Goal: Information Seeking & Learning: Learn about a topic

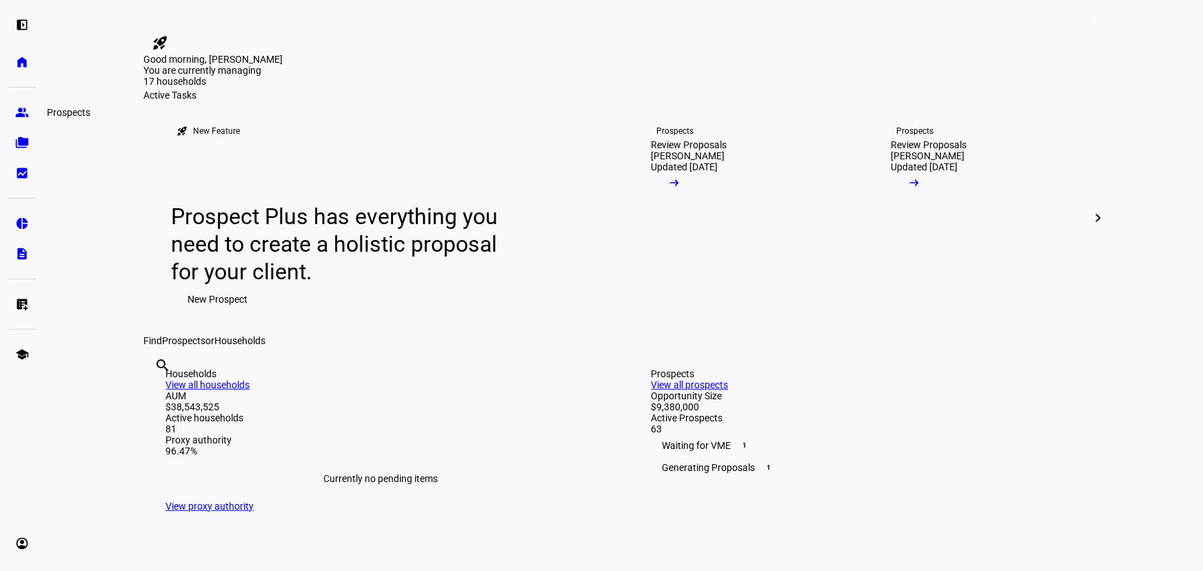
click at [24, 117] on eth-mat-symbol "group" at bounding box center [22, 112] width 14 height 14
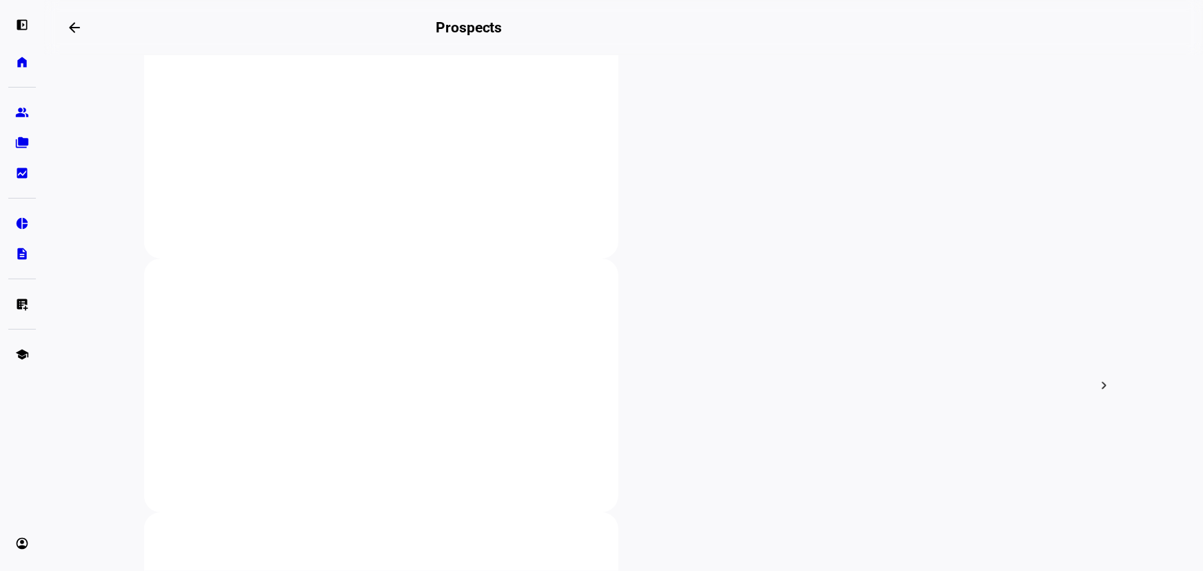
scroll to position [438, 0]
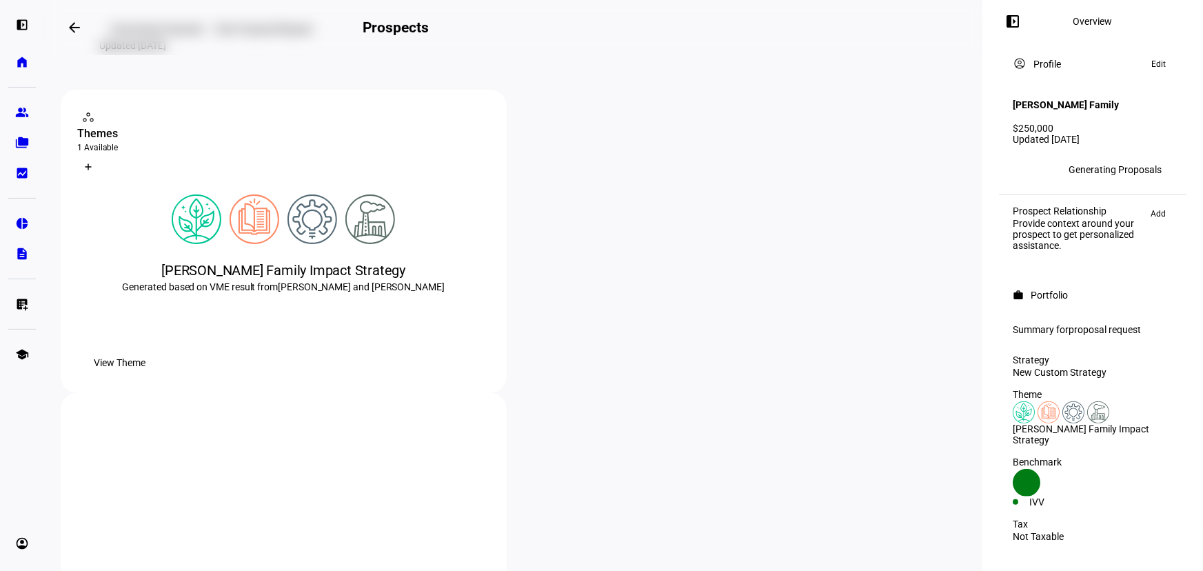
scroll to position [187, 0]
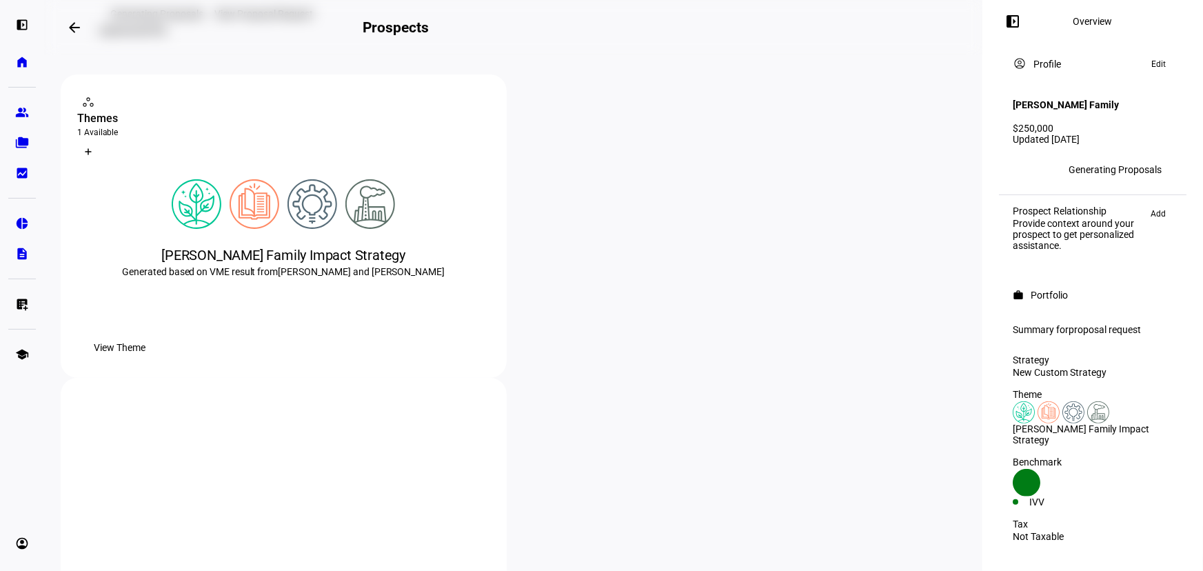
click at [404, 320] on div "[PERSON_NAME] Family Impact Strategy Generated based on VME result from [PERSON…" at bounding box center [283, 262] width 413 height 199
click at [145, 361] on span "View Theme" at bounding box center [120, 348] width 52 height 28
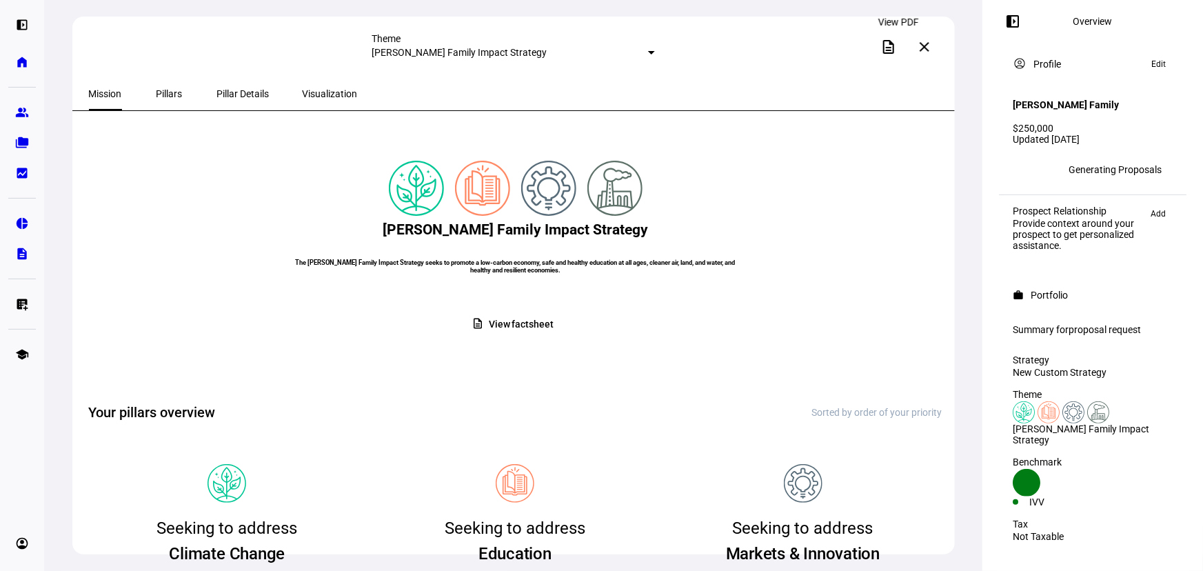
click at [895, 44] on mat-icon "description" at bounding box center [888, 47] width 17 height 17
